Goal: Find specific page/section: Find specific page/section

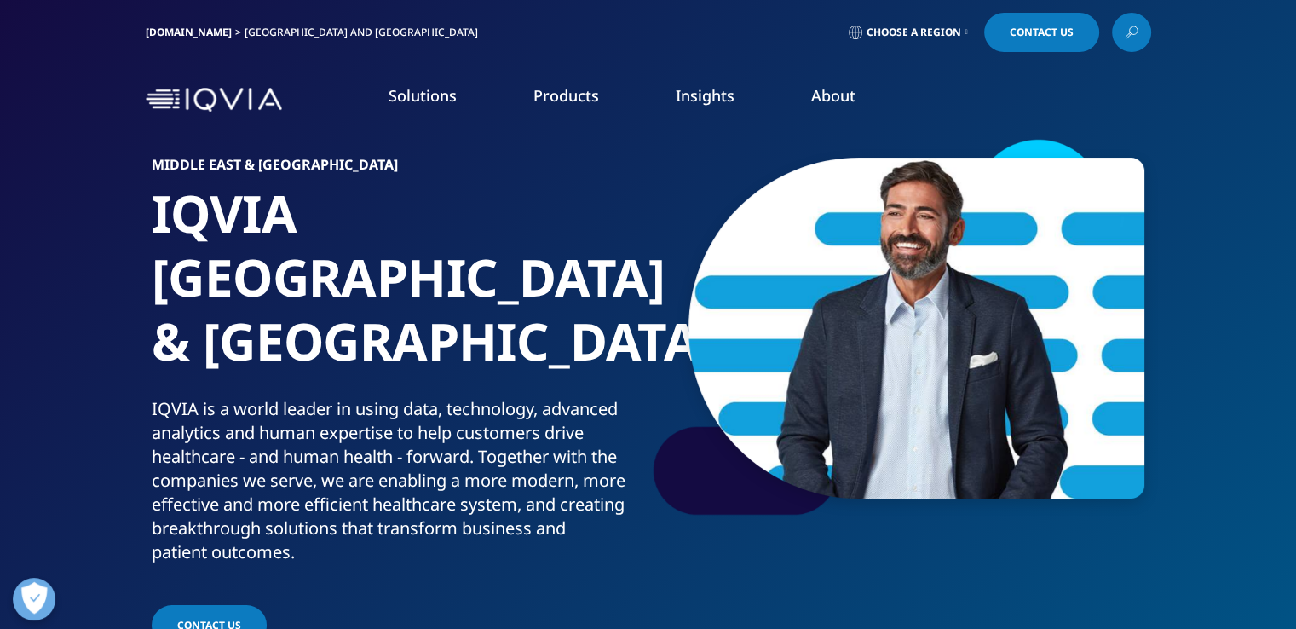
click at [908, 33] on span "Choose a Region" at bounding box center [913, 33] width 95 height 14
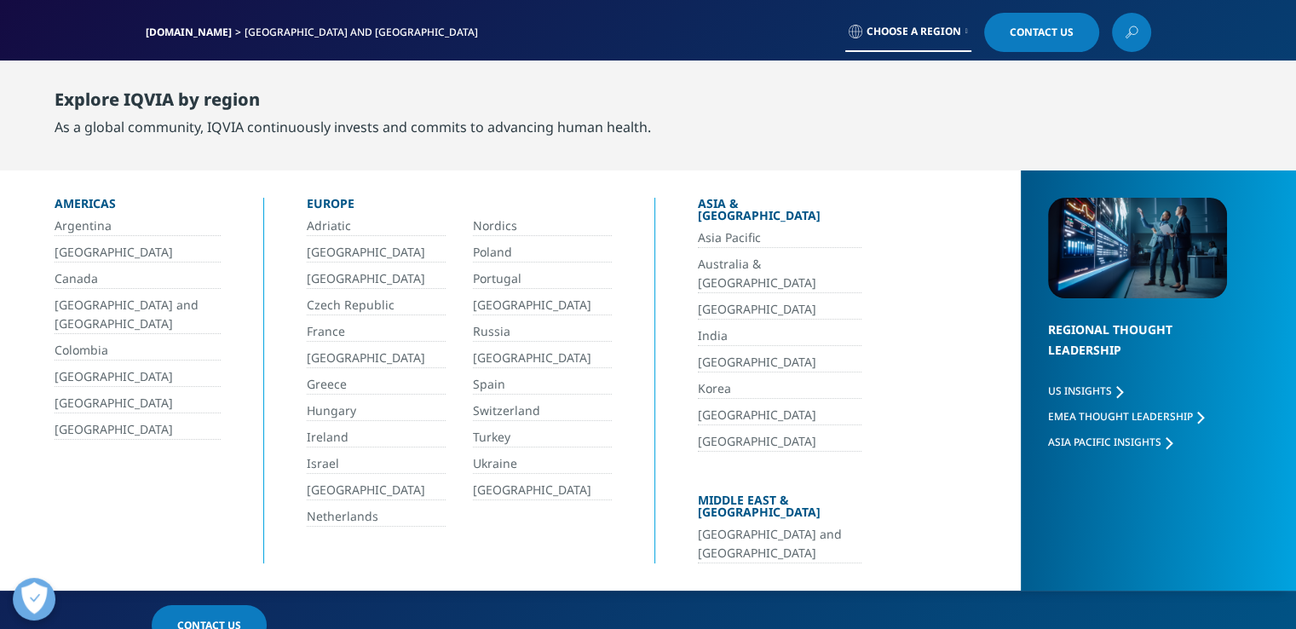
click at [745, 525] on link "[GEOGRAPHIC_DATA] and [GEOGRAPHIC_DATA]" at bounding box center [780, 544] width 164 height 38
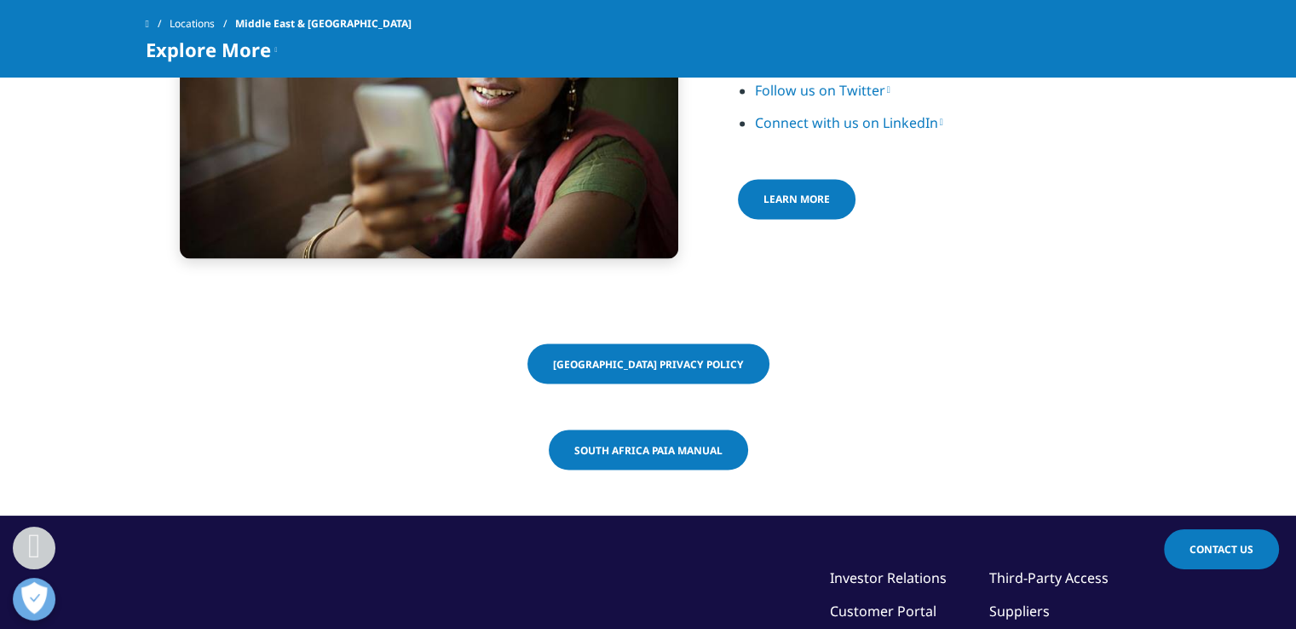
scroll to position [3277, 0]
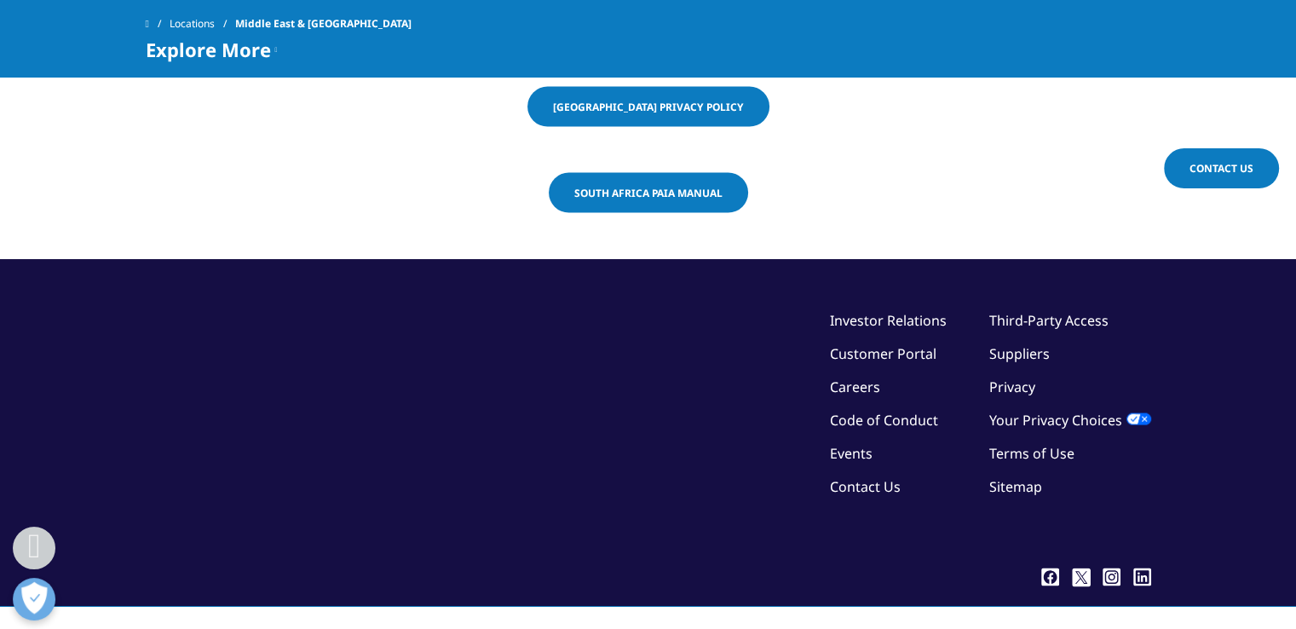
click at [850, 377] on link "Careers" at bounding box center [855, 386] width 50 height 19
